Goal: Task Accomplishment & Management: Complete application form

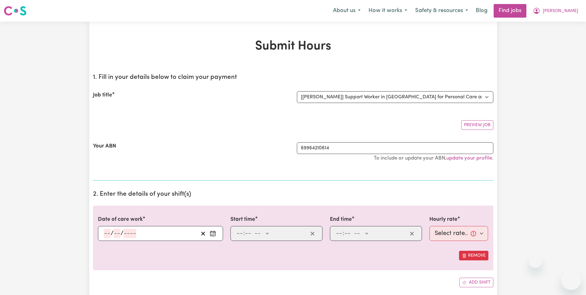
select select "11643"
click at [117, 233] on input "number" at bounding box center [117, 233] width 7 height 9
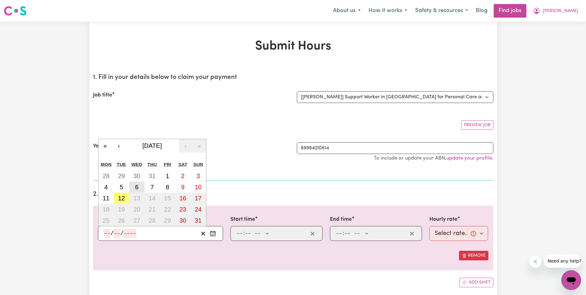
click at [139, 184] on button "6" at bounding box center [136, 186] width 15 height 11
type input "[DATE]"
type input "6"
type input "8"
type input "2025"
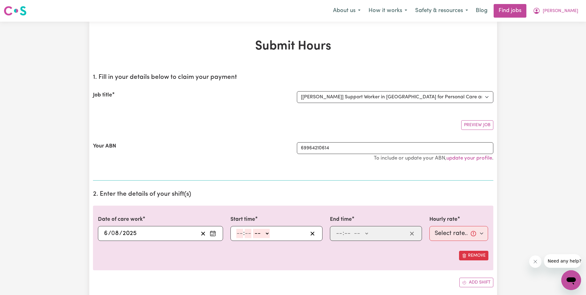
click at [240, 233] on input "number" at bounding box center [239, 233] width 7 height 9
type input "8"
type input "30"
click at [267, 233] on select "-- AM PM" at bounding box center [260, 233] width 17 height 9
select select "am"
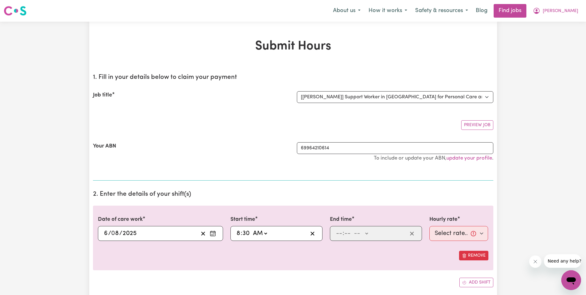
click at [252, 229] on select "-- AM PM" at bounding box center [260, 233] width 17 height 9
type input "08:30"
click at [337, 234] on input "number" at bounding box center [339, 233] width 7 height 9
type input "10"
type input "30"
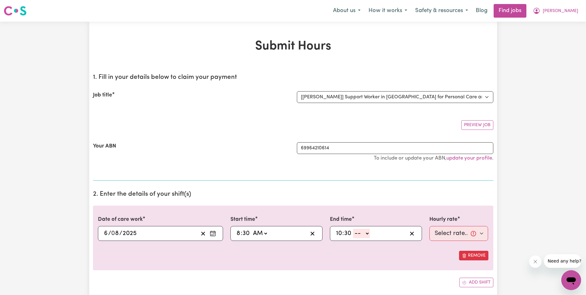
drag, startPoint x: 367, startPoint y: 232, endPoint x: 363, endPoint y: 238, distance: 7.0
click at [367, 232] on select "-- AM PM" at bounding box center [361, 233] width 17 height 9
select select "am"
click at [353, 229] on select "-- AM PM" at bounding box center [361, 233] width 17 height 9
type input "10:30"
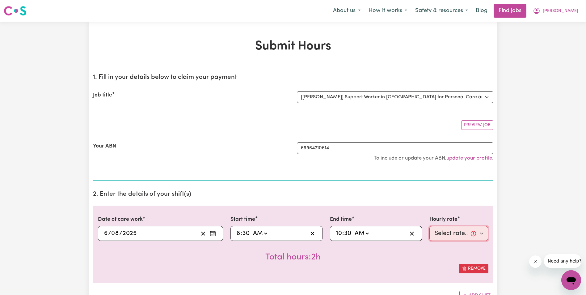
click at [441, 233] on select "Select rate... $63.00 (Weekday) $63.00 ([DATE]) $63.00 ([DATE])" at bounding box center [459, 233] width 59 height 15
